Goal: Check status: Check status

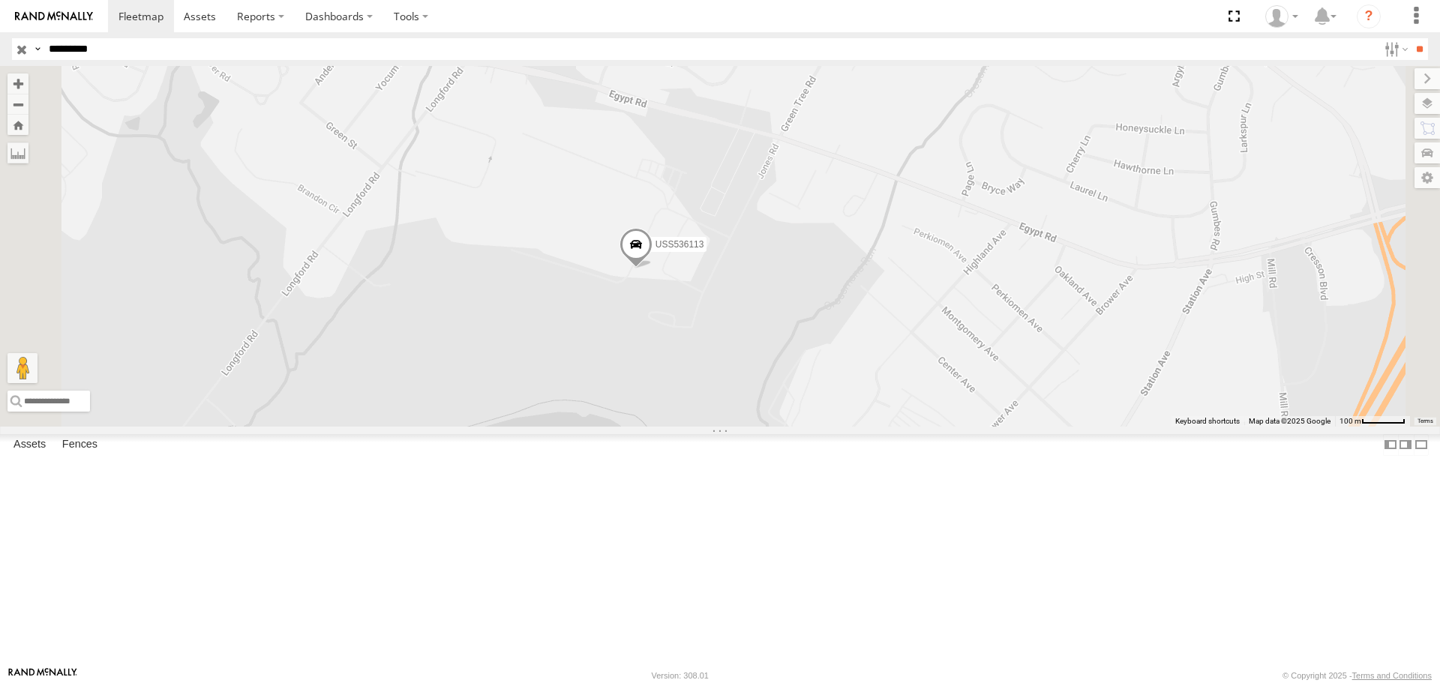
click at [14, 51] on input "button" at bounding box center [22, 49] width 20 height 22
click at [1384, 48] on label at bounding box center [1395, 49] width 32 height 22
click at [0, 0] on span "Oaks" at bounding box center [0, 0] width 0 height 0
click at [1379, 60] on div at bounding box center [1379, 49] width 0 height 22
click at [1411, 50] on input "**" at bounding box center [1419, 49] width 17 height 22
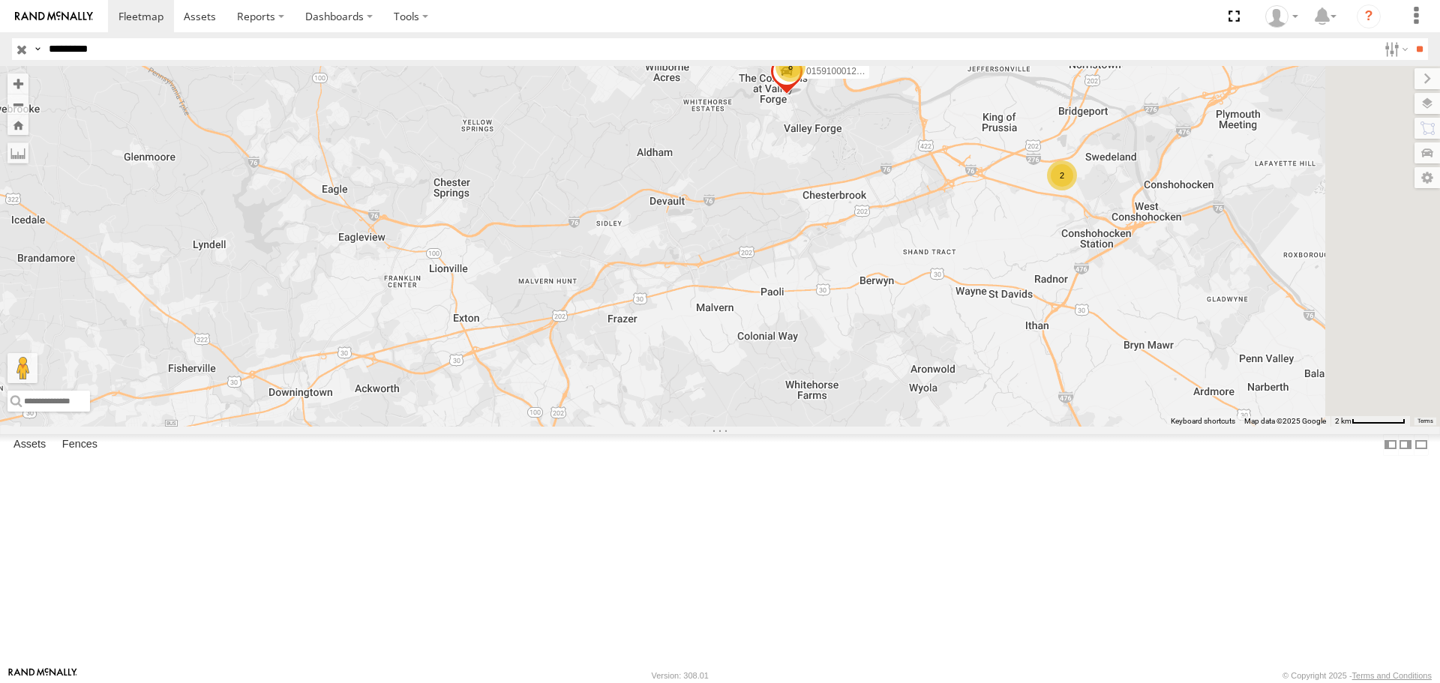
drag, startPoint x: 944, startPoint y: 460, endPoint x: 848, endPoint y: 308, distance: 180.0
click at [848, 308] on div "25 2 015910001225583 8 212324" at bounding box center [720, 246] width 1440 height 360
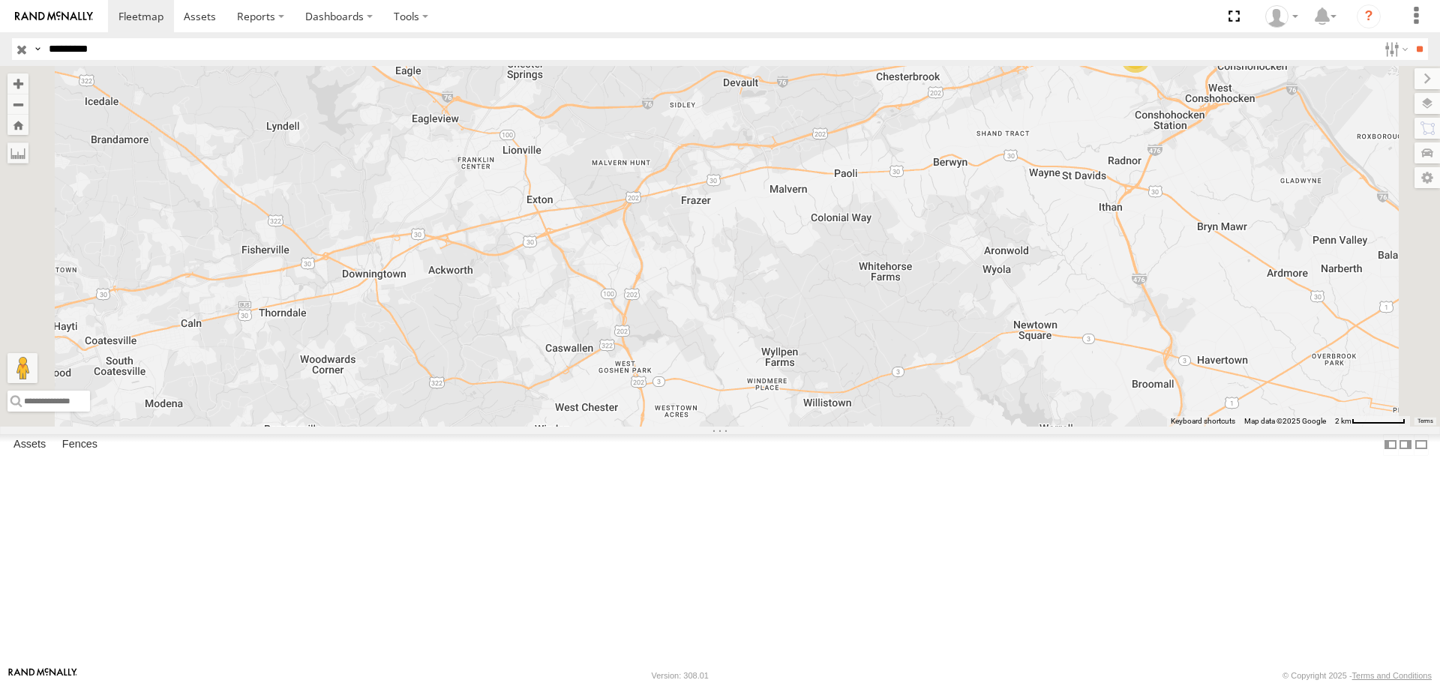
drag, startPoint x: 923, startPoint y: 450, endPoint x: 1034, endPoint y: 317, distance: 173.6
click at [1025, 323] on div "25 2 015910001225583 8 212324" at bounding box center [720, 246] width 1440 height 360
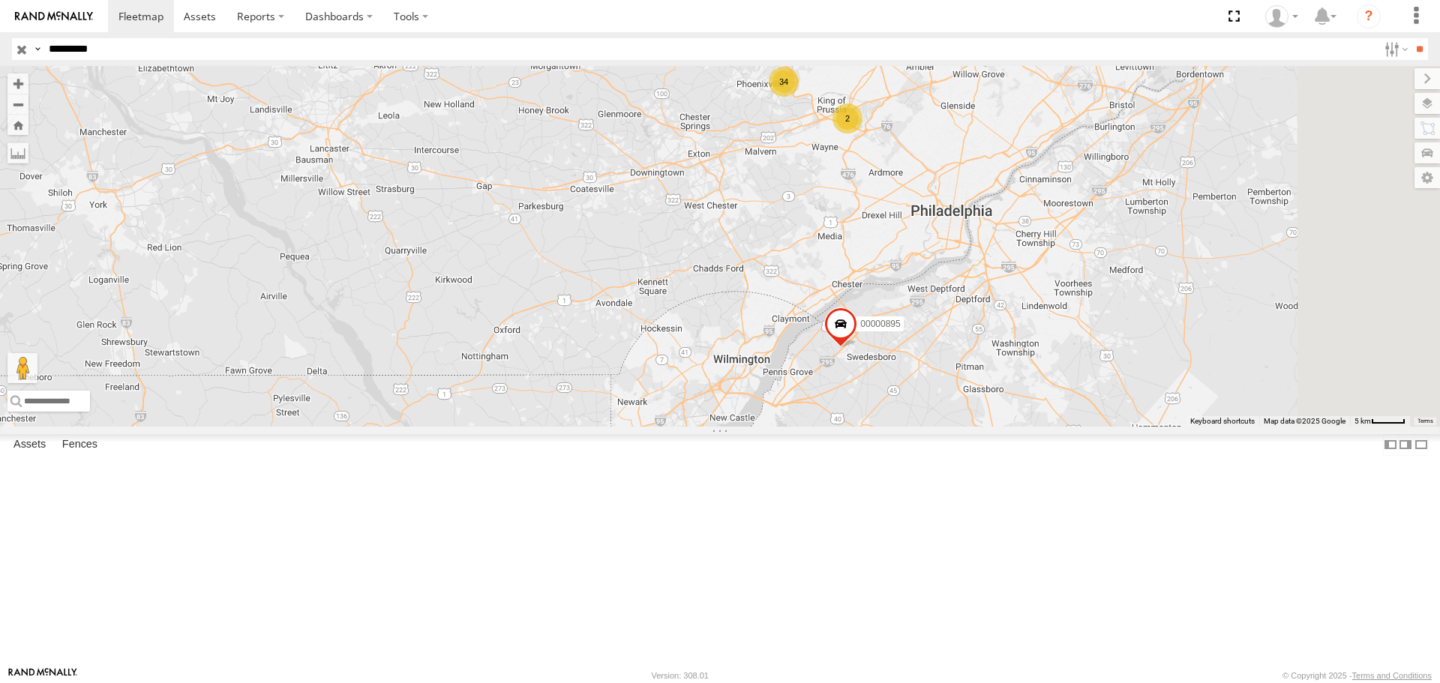
drag, startPoint x: 1088, startPoint y: 449, endPoint x: 916, endPoint y: 374, distance: 187.1
click at [916, 374] on div "212324 34 2 00000895" at bounding box center [720, 246] width 1440 height 360
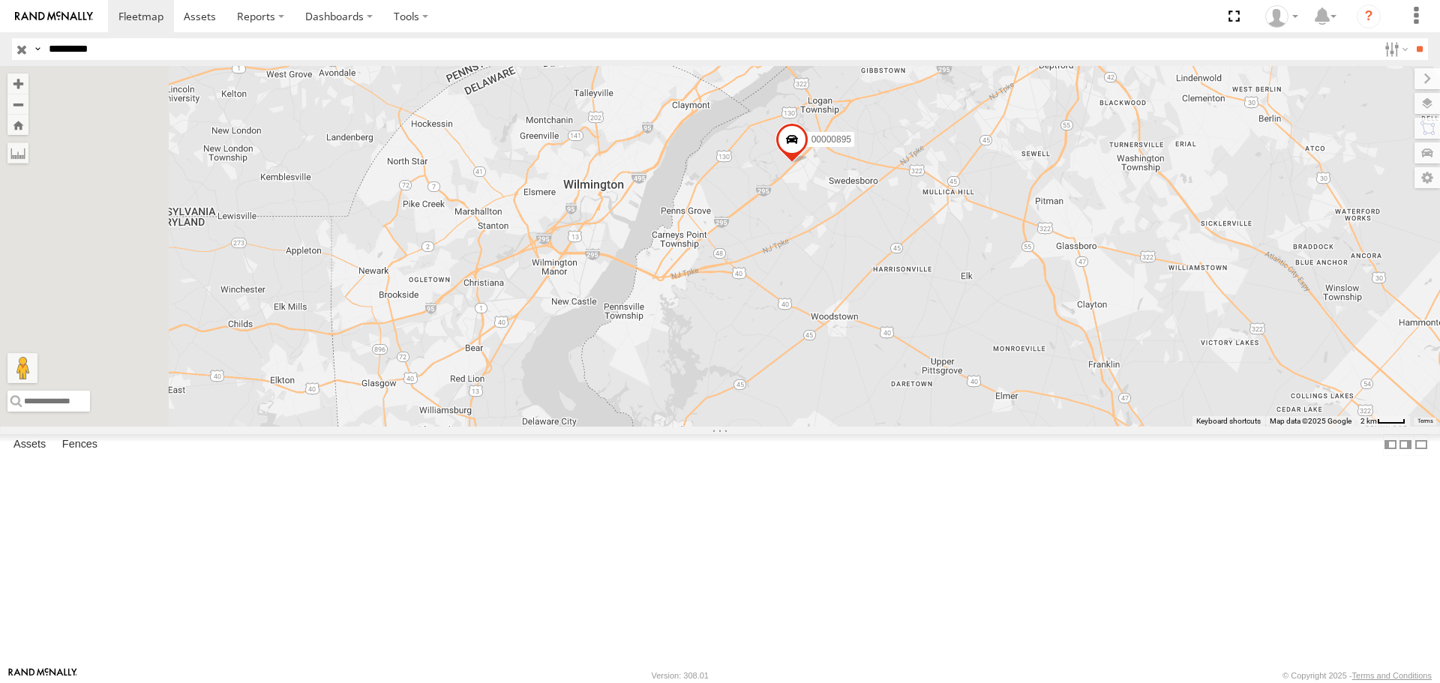
drag, startPoint x: 947, startPoint y: 287, endPoint x: 1001, endPoint y: 242, distance: 69.8
click at [971, 258] on div "212324 00000895" at bounding box center [720, 246] width 1440 height 360
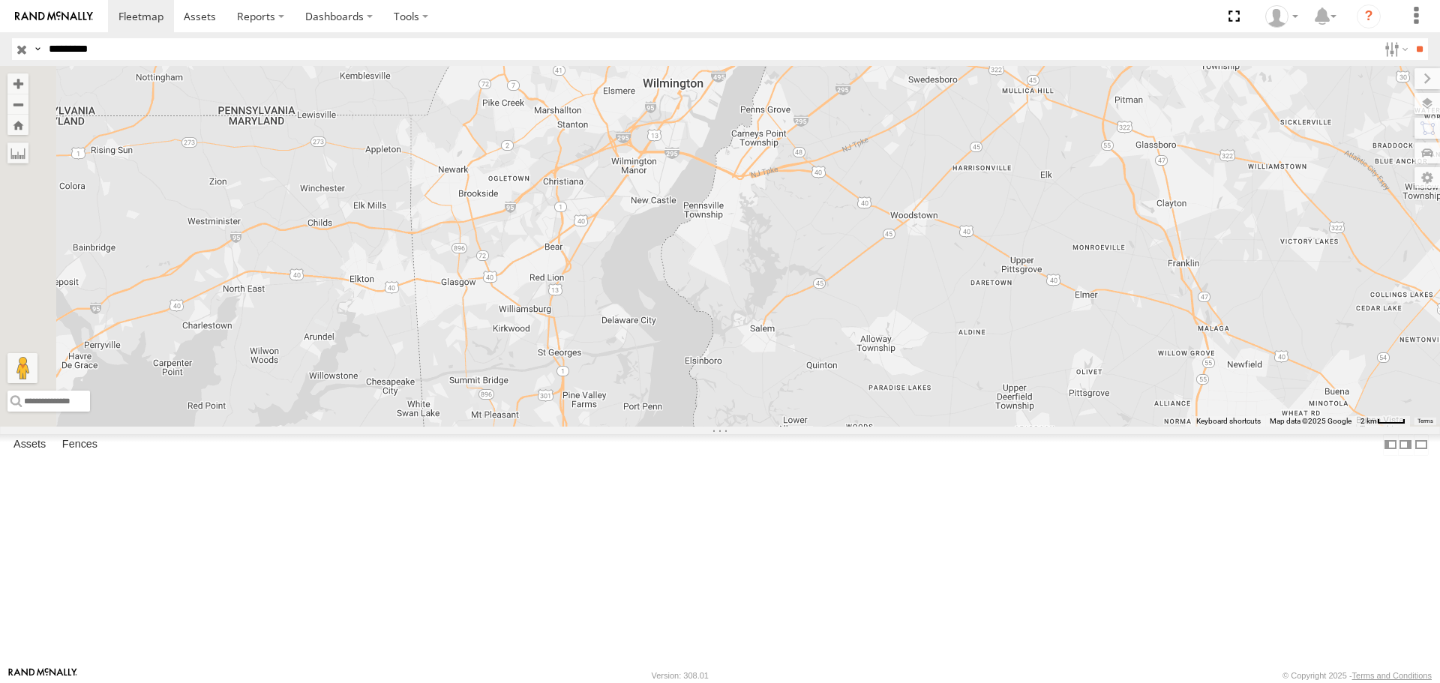
drag, startPoint x: 983, startPoint y: 241, endPoint x: 1046, endPoint y: 135, distance: 123.1
click at [1046, 135] on div "212324 00000895" at bounding box center [720, 246] width 1440 height 360
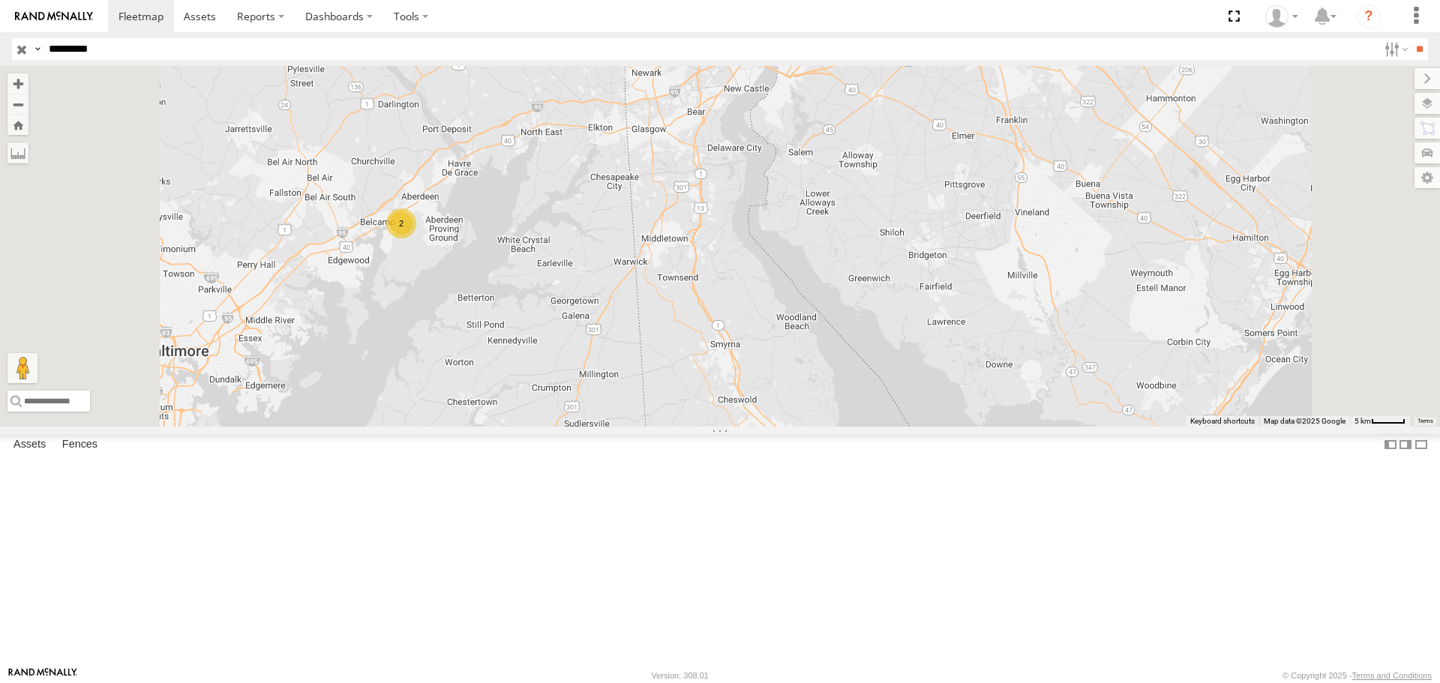
click at [910, 320] on div "212324 00000895 2" at bounding box center [720, 246] width 1440 height 360
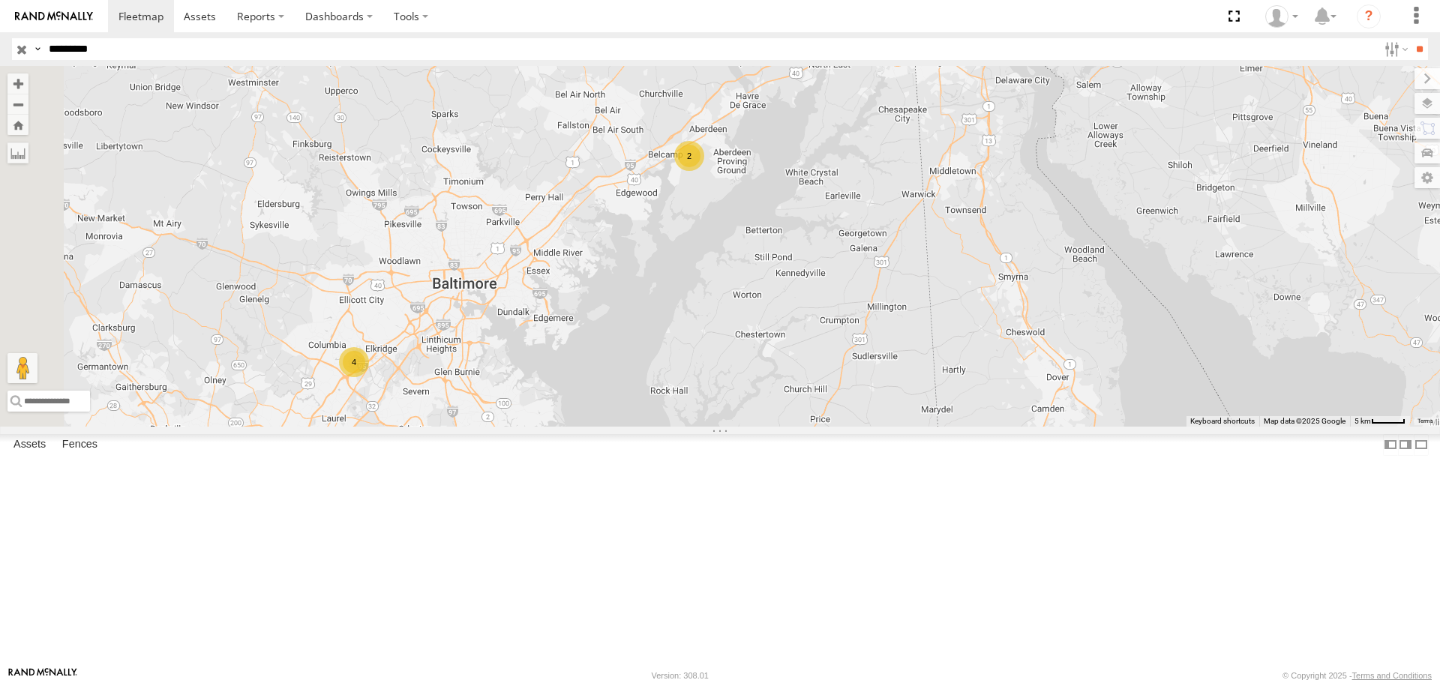
click at [704, 171] on div "2" at bounding box center [689, 156] width 30 height 30
